Goal: Information Seeking & Learning: Understand process/instructions

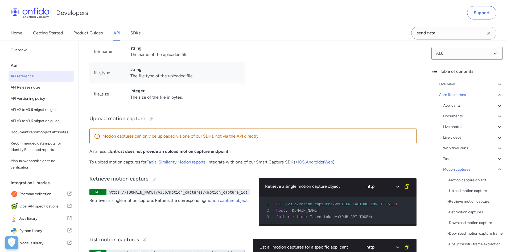
scroll to position [27, 0]
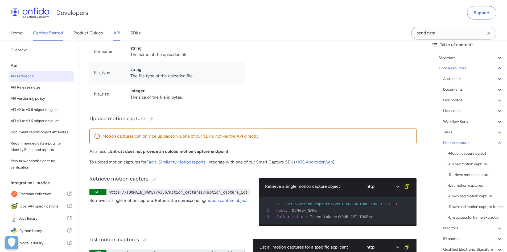
click at [51, 34] on link "Getting Started" at bounding box center [48, 33] width 30 height 15
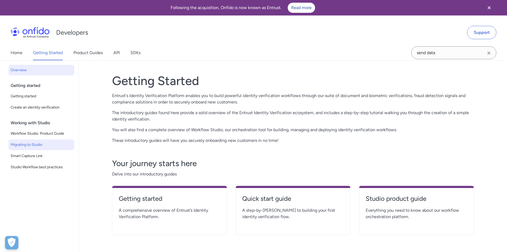
click at [56, 145] on span "Migrating to Studio" at bounding box center [42, 144] width 62 height 6
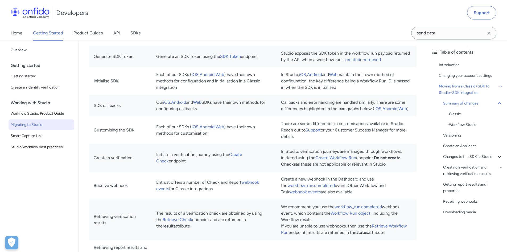
scroll to position [460, 0]
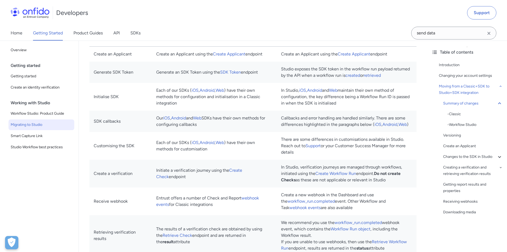
click at [113, 32] on div "Home Getting Started Product Guides API SDKs" at bounding box center [81, 33] width 162 height 15
click at [117, 32] on link "API" at bounding box center [116, 33] width 6 height 15
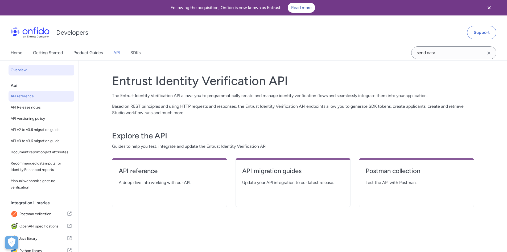
click at [53, 98] on span "API reference" at bounding box center [42, 96] width 62 height 6
select select "http"
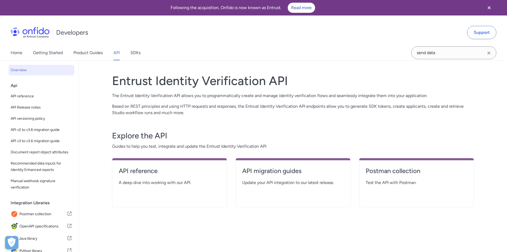
select select "http"
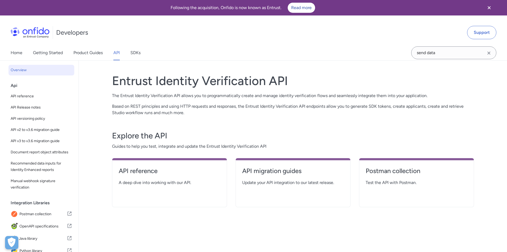
select select "http"
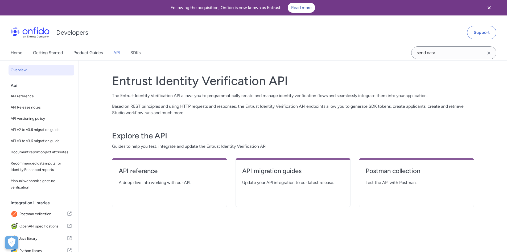
select select "http"
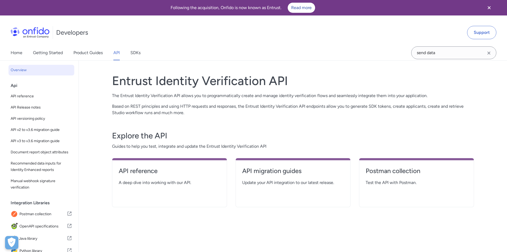
select select "http"
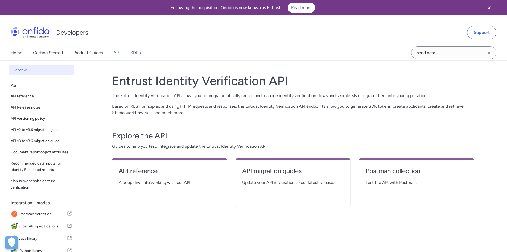
select select "http"
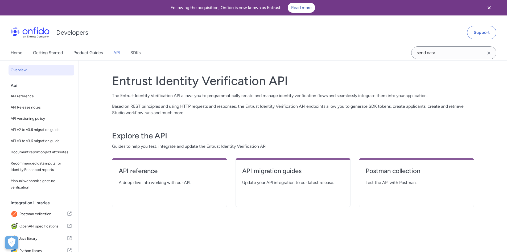
select select "http"
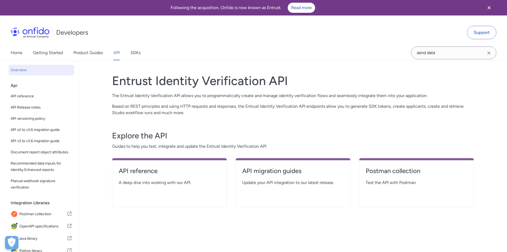
select select "http"
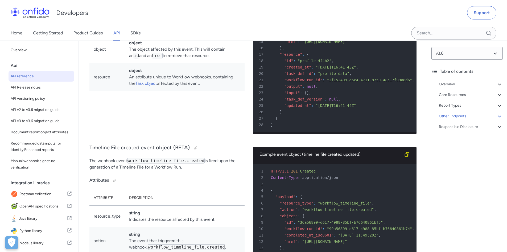
drag, startPoint x: 125, startPoint y: 61, endPoint x: 161, endPoint y: 61, distance: 36.0
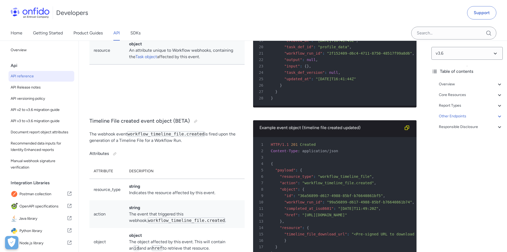
scroll to position [41450, 0]
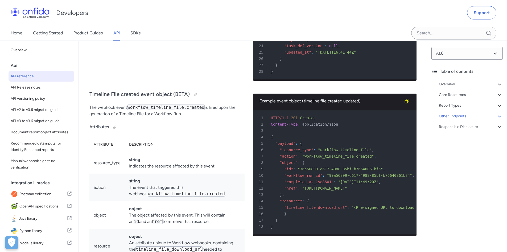
drag, startPoint x: 309, startPoint y: 71, endPoint x: 336, endPoint y: 71, distance: 27.7
drag, startPoint x: 293, startPoint y: 82, endPoint x: 326, endPoint y: 101, distance: 38.2
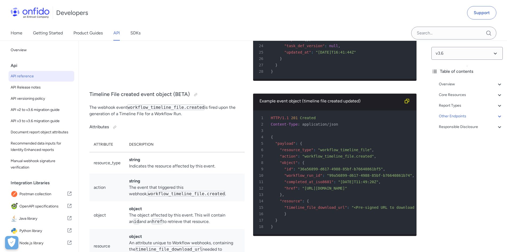
drag, startPoint x: 281, startPoint y: 119, endPoint x: 311, endPoint y: 235, distance: 120.0
